Goal: Information Seeking & Learning: Find specific page/section

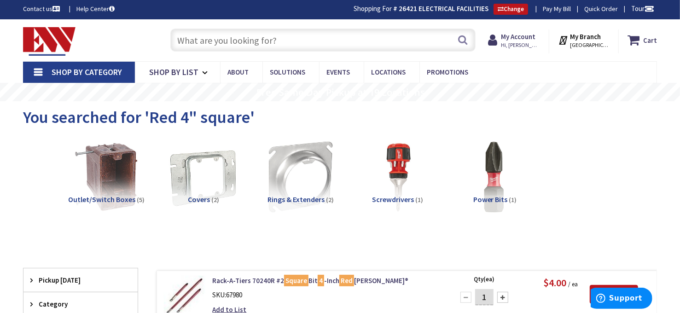
scroll to position [1, 0]
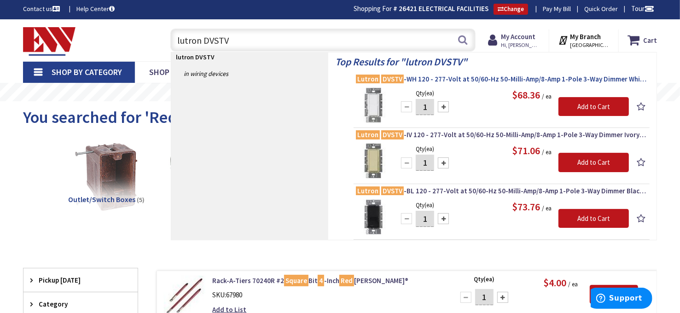
type input "lutron DVSTV"
click at [490, 79] on span "Lutron DVSTV -WH 120 - 277-Volt at 50/60-Hz 50-Milli-Amp/8-Amp 1-Pole 3-Way Dim…" at bounding box center [501, 79] width 291 height 9
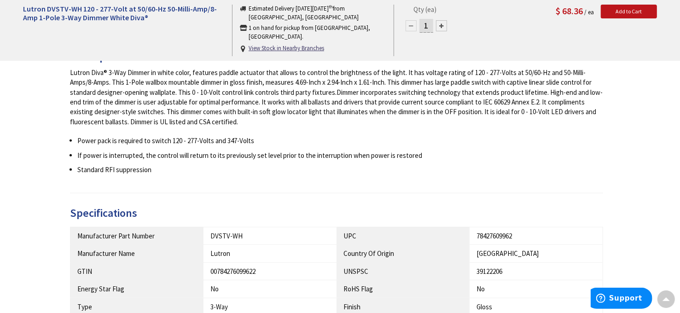
scroll to position [369, 0]
type input "[GEOGRAPHIC_DATA], [STREET_ADDRESS][DEMOGRAPHIC_DATA]"
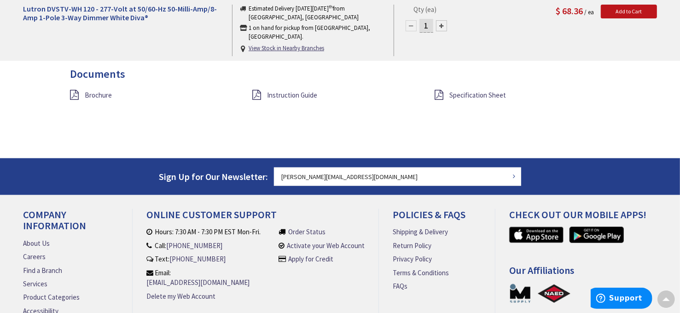
scroll to position [737, 0]
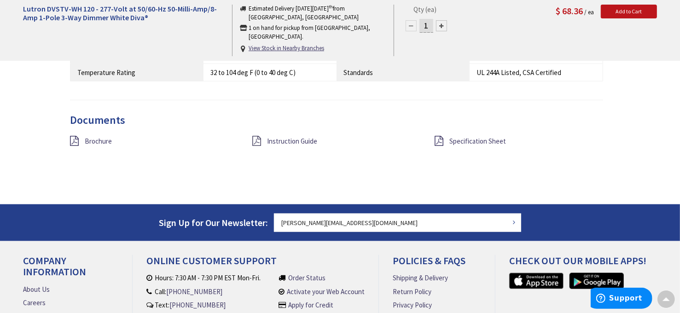
click at [261, 138] on icon at bounding box center [256, 141] width 9 height 10
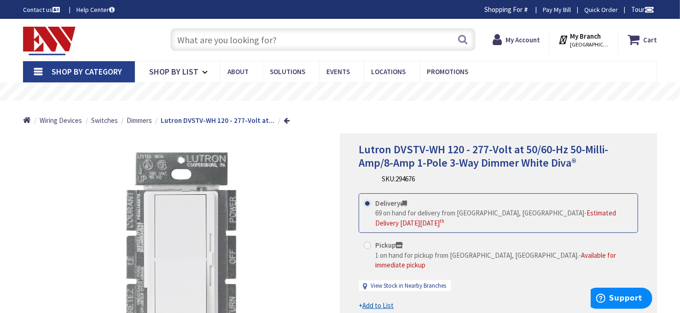
click at [222, 34] on input "text" at bounding box center [323, 39] width 306 height 23
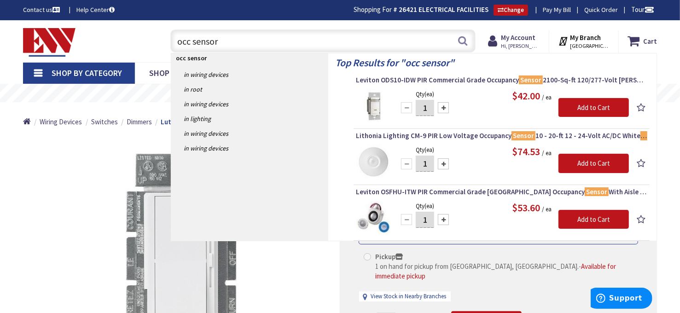
click at [176, 42] on input "occ sensor" at bounding box center [323, 40] width 306 height 23
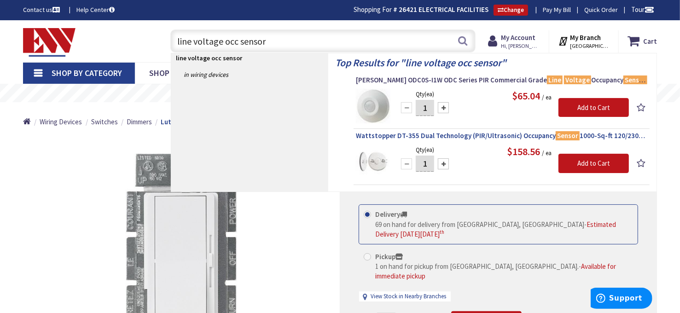
type input "line voltage occ sensor"
click at [457, 133] on span "Wattstopper DT-355 Dual Technology (PIR/Ultrasonic) Occupancy Sensor 1000-Sq-ft…" at bounding box center [501, 135] width 291 height 9
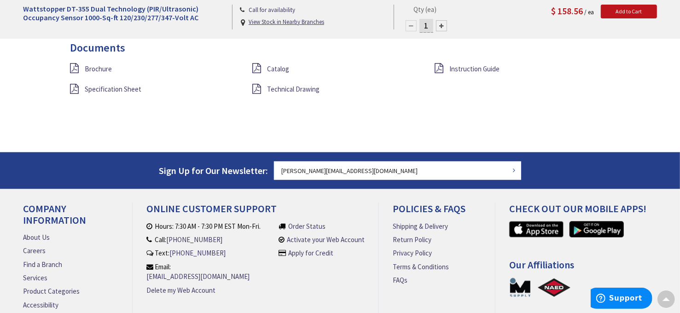
scroll to position [828, 0]
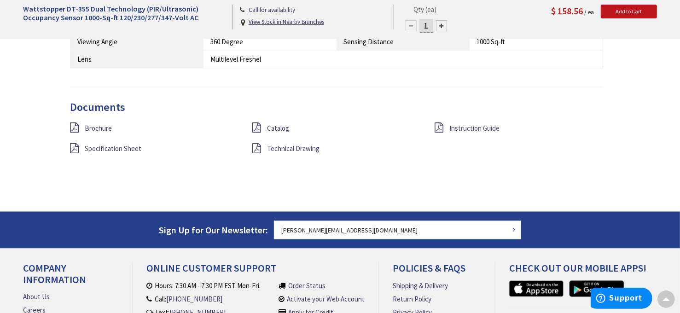
click at [470, 127] on span "Instruction Guide" at bounding box center [474, 128] width 50 height 9
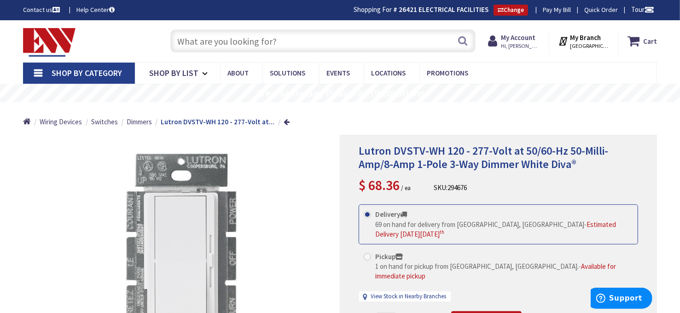
click at [220, 36] on input "text" at bounding box center [323, 40] width 306 height 23
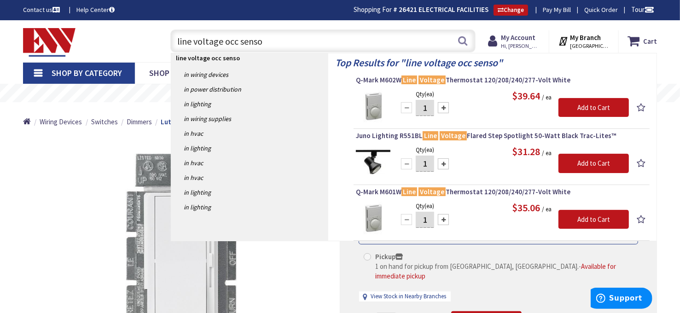
type input "line voltage occ sensor"
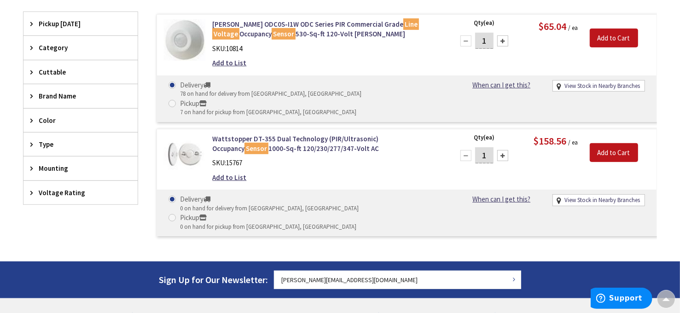
scroll to position [246, 0]
